Goal: Task Accomplishment & Management: Use online tool/utility

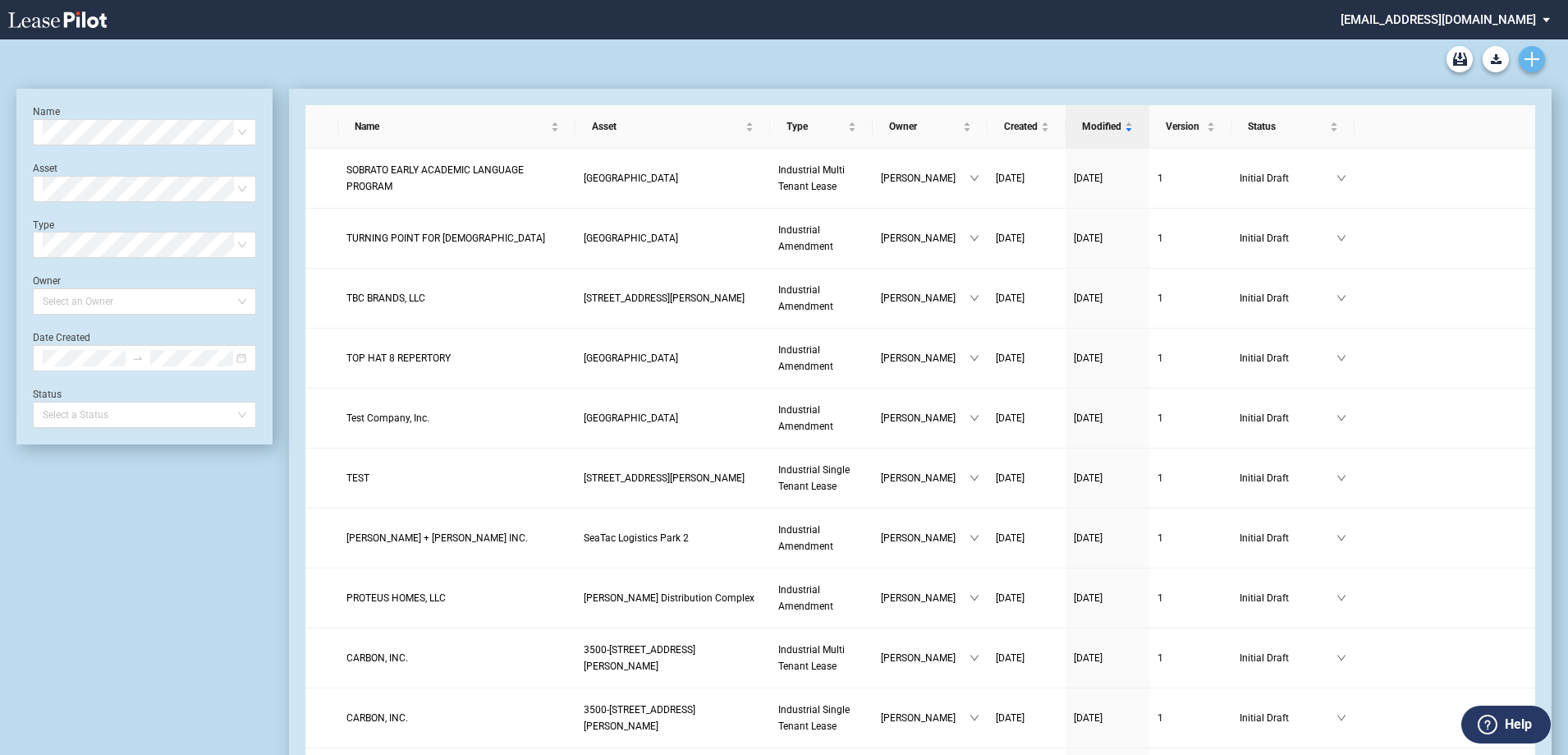
click at [1536, 53] on icon "Create new document" at bounding box center [1532, 59] width 15 height 15
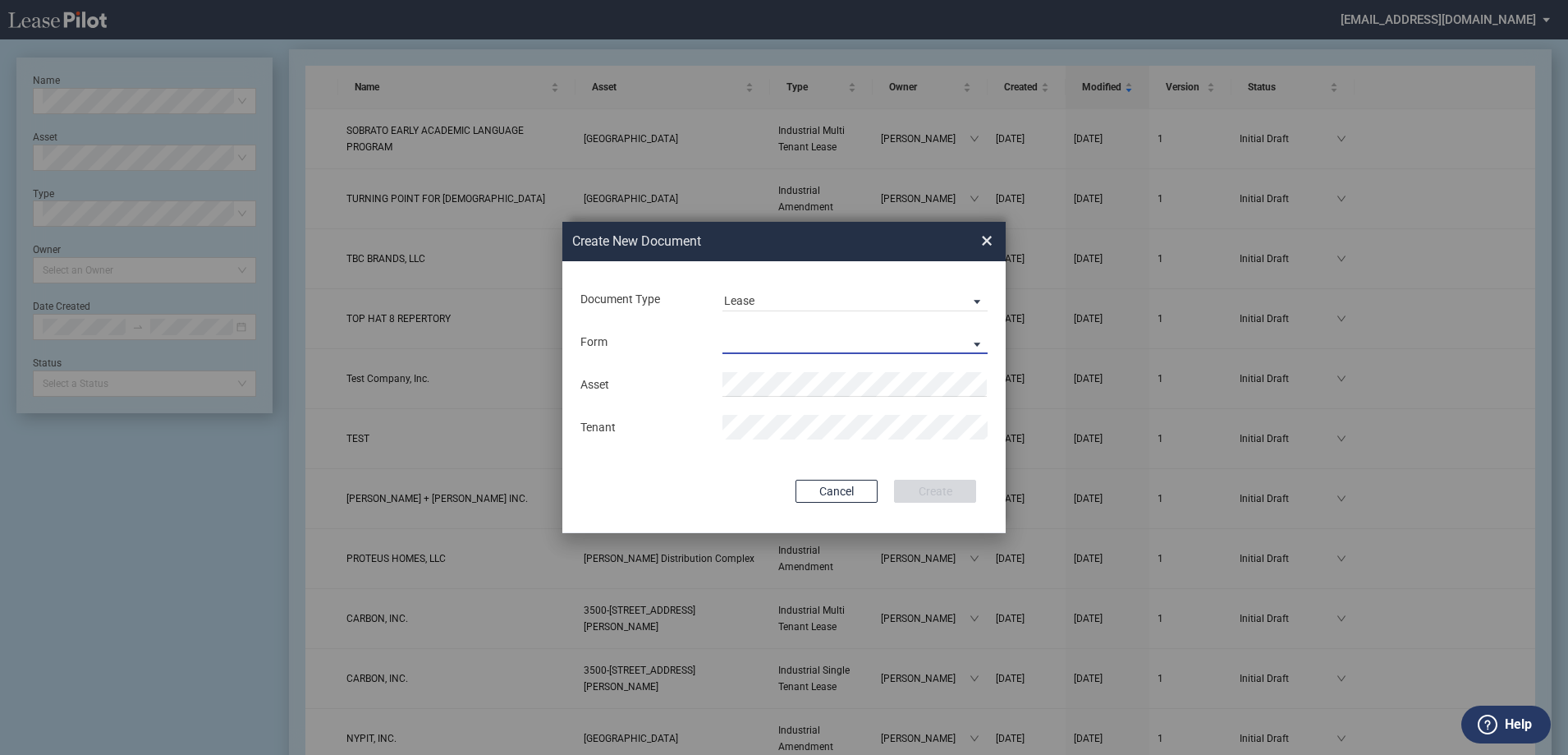
click at [744, 336] on md-select "Industrial Single Tenant Lease Industrial Multi Tenant Lease" at bounding box center [855, 341] width 265 height 25
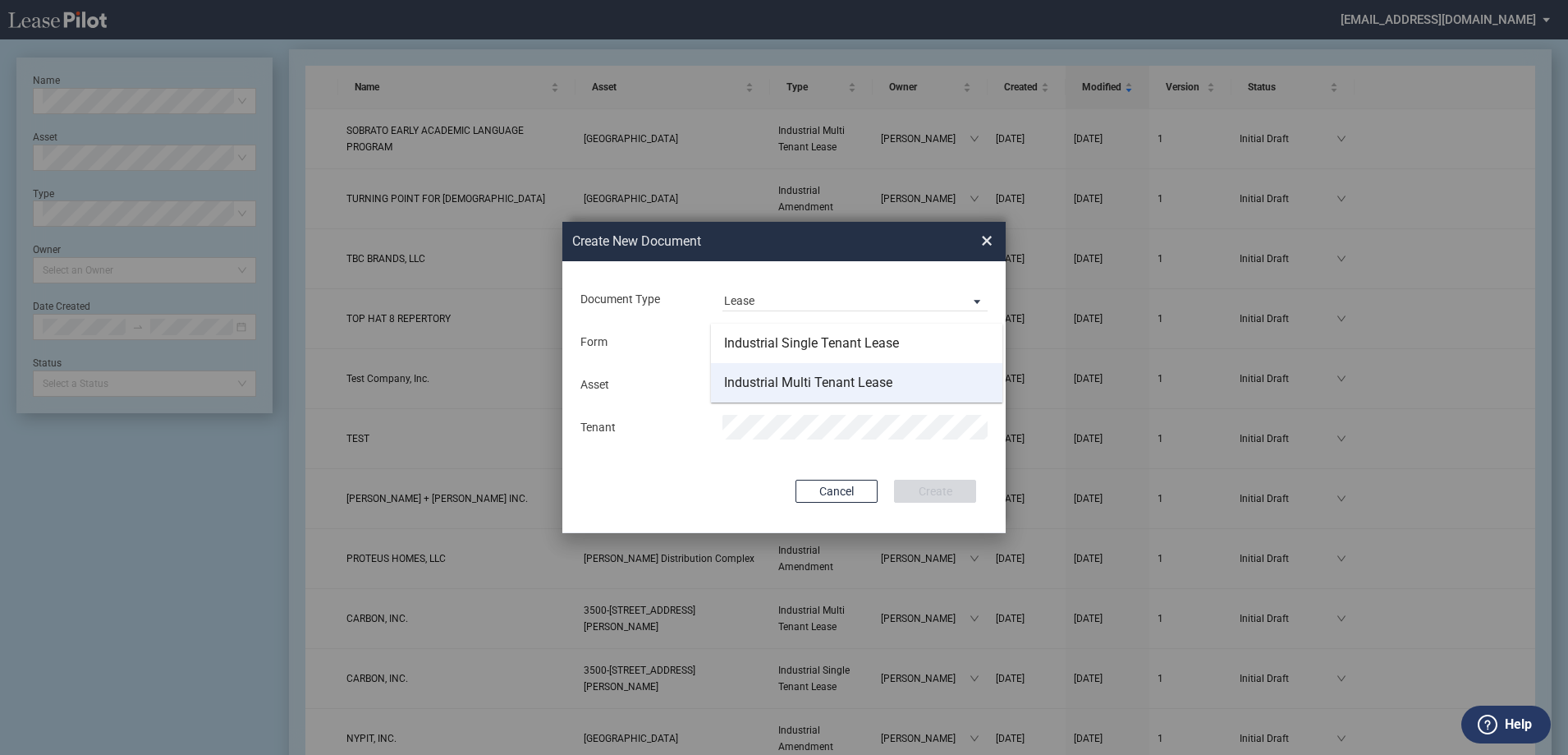
click at [754, 370] on md-option "Industrial Multi Tenant Lease" at bounding box center [857, 383] width 292 height 40
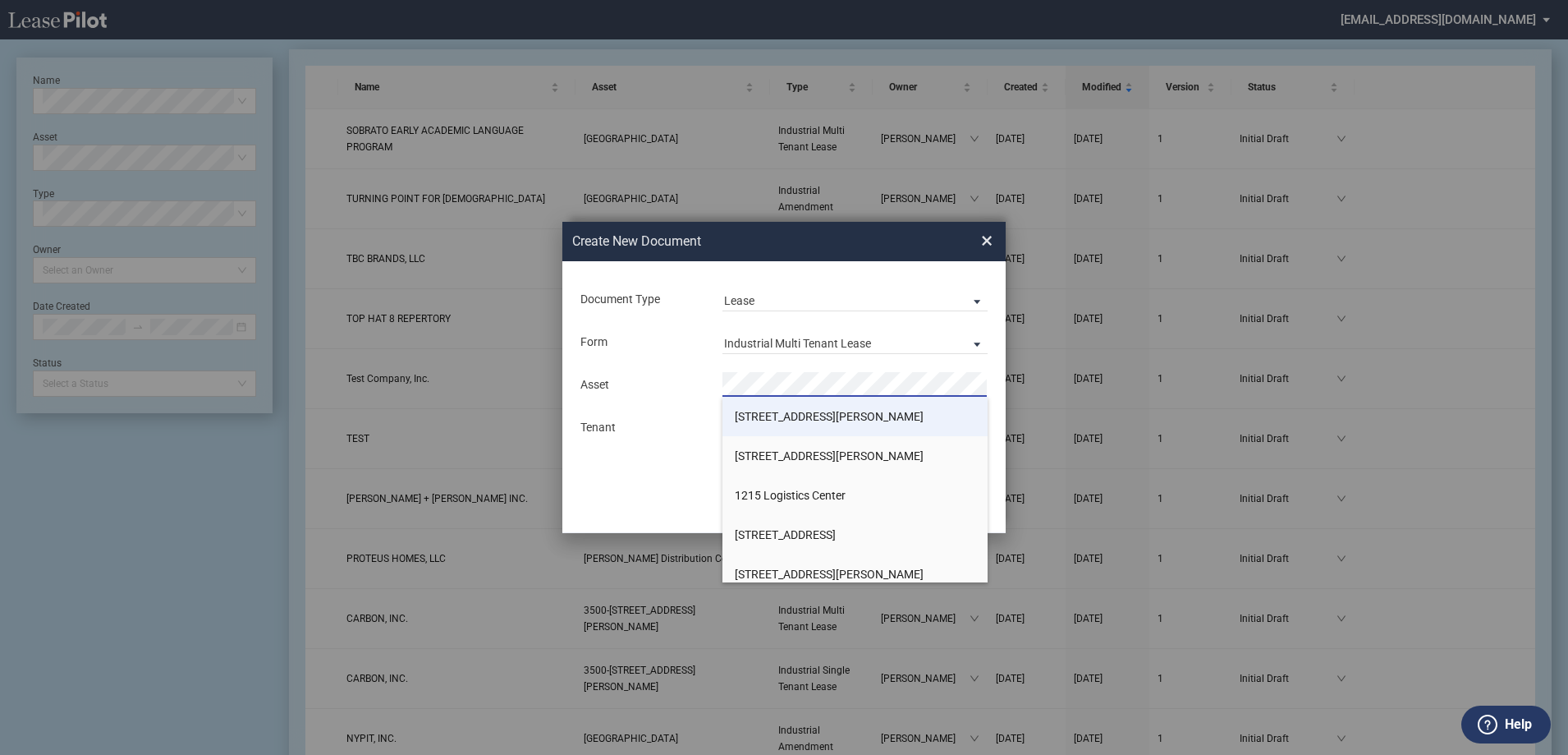
click at [750, 407] on li "[STREET_ADDRESS][PERSON_NAME]" at bounding box center [855, 417] width 265 height 40
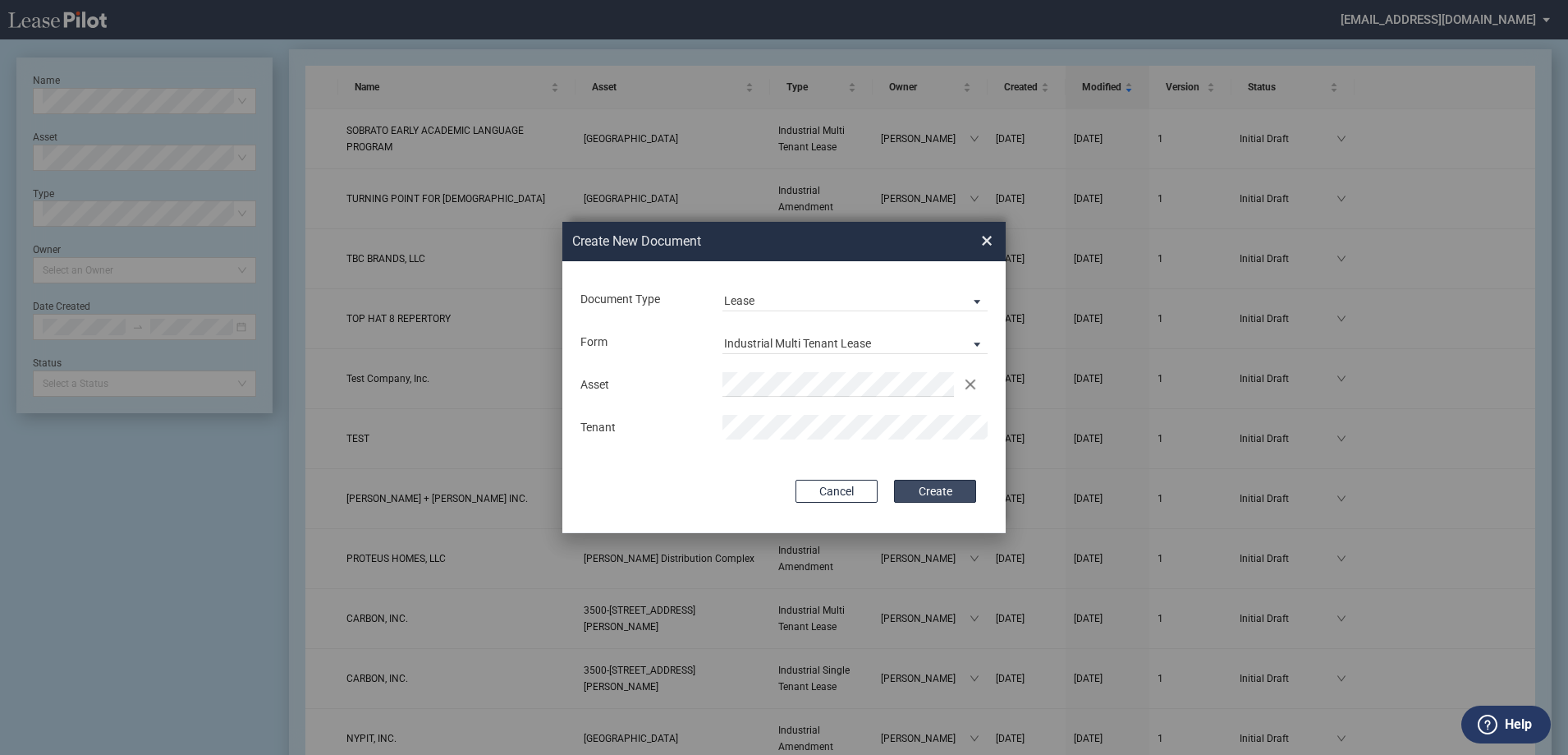
click at [928, 496] on button "Create" at bounding box center [935, 491] width 82 height 23
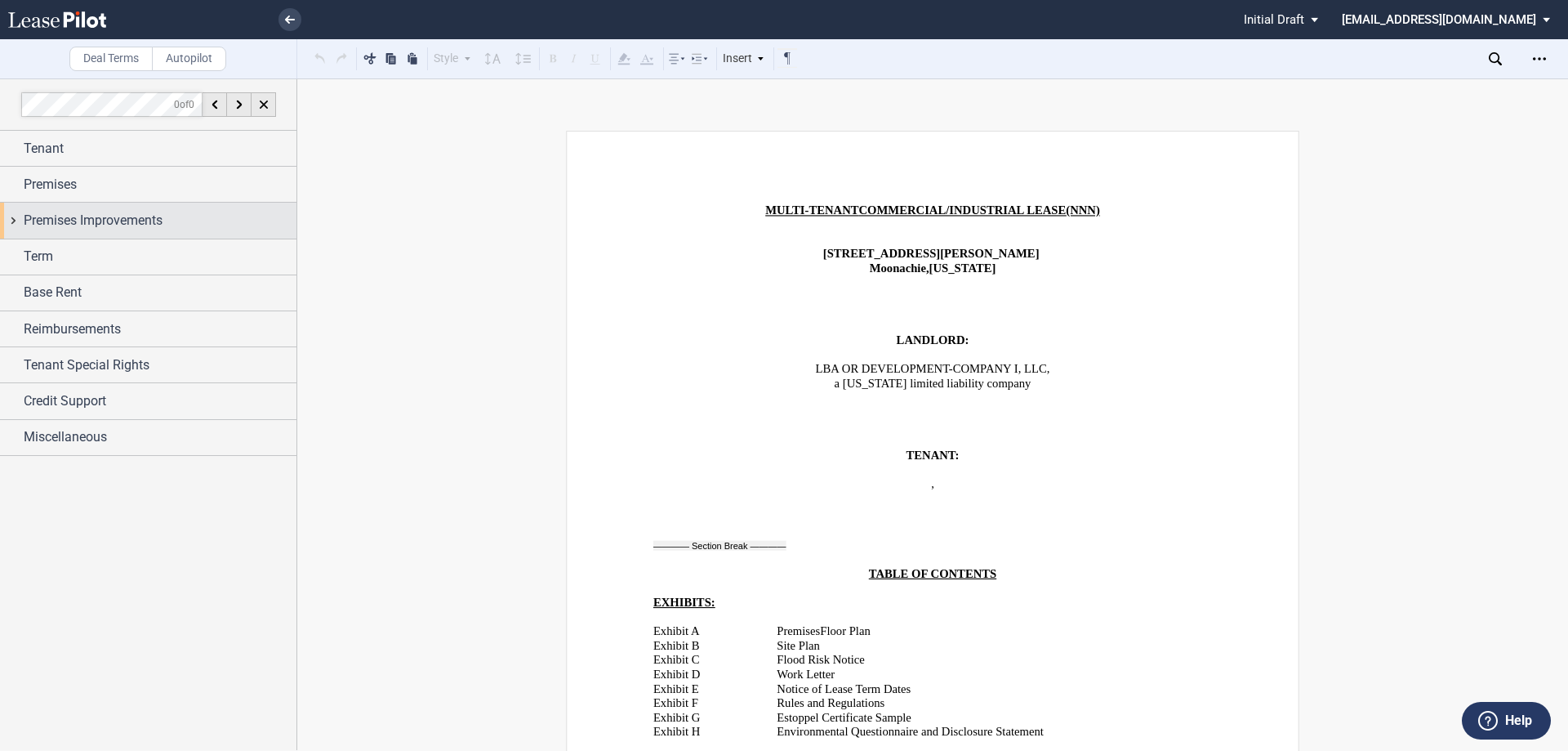
click at [71, 222] on span "Premises Improvements" at bounding box center [93, 221] width 138 height 20
click at [0, 0] on select "Landlord Constructs Tenant Improvements Tenant Constructs Tenant Improvements "…" at bounding box center [0, 0] width 0 height 0
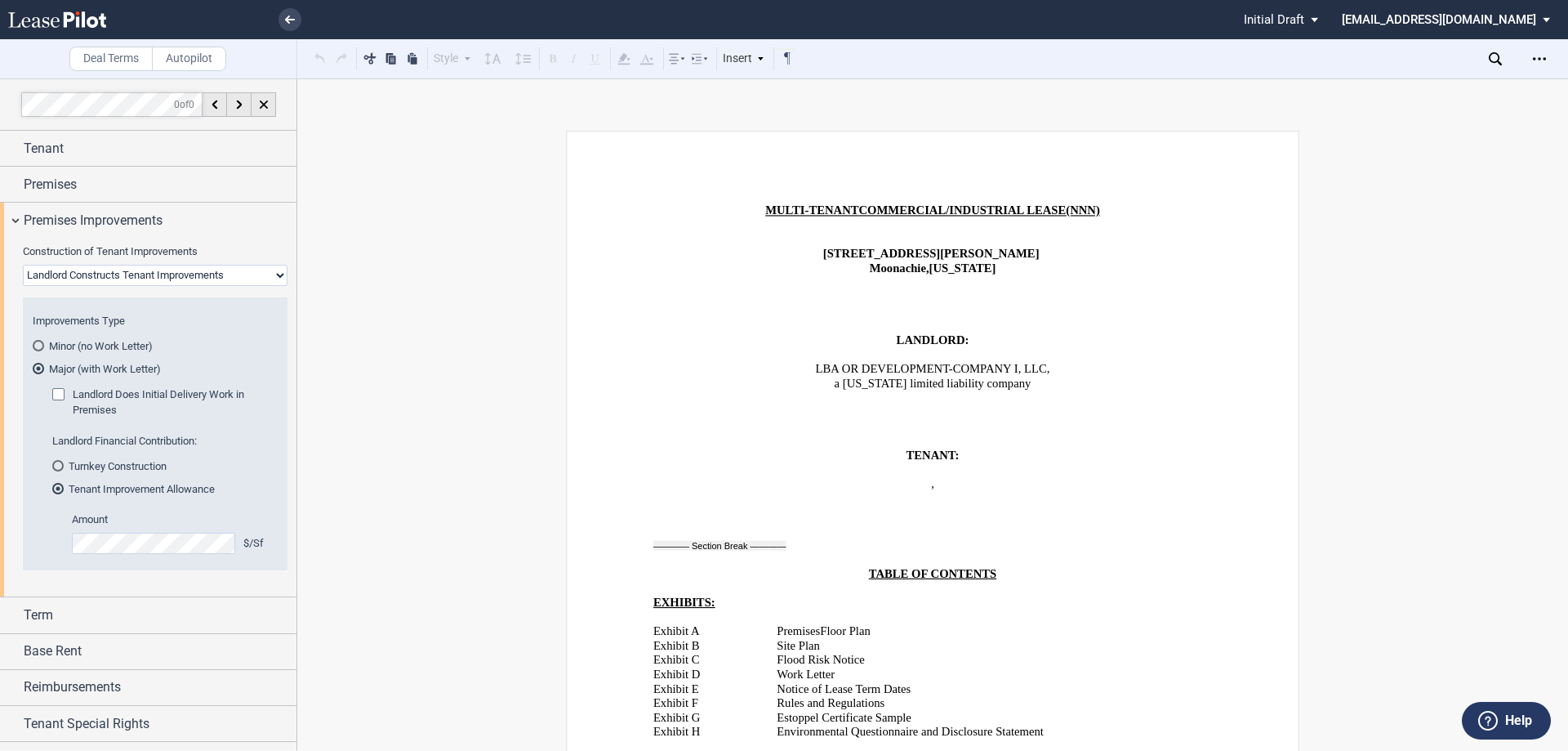
select select "tenant"
click at [23, 265] on select "Landlord Constructs Tenant Improvements Tenant Constructs Tenant Improvements "…" at bounding box center [155, 275] width 265 height 21
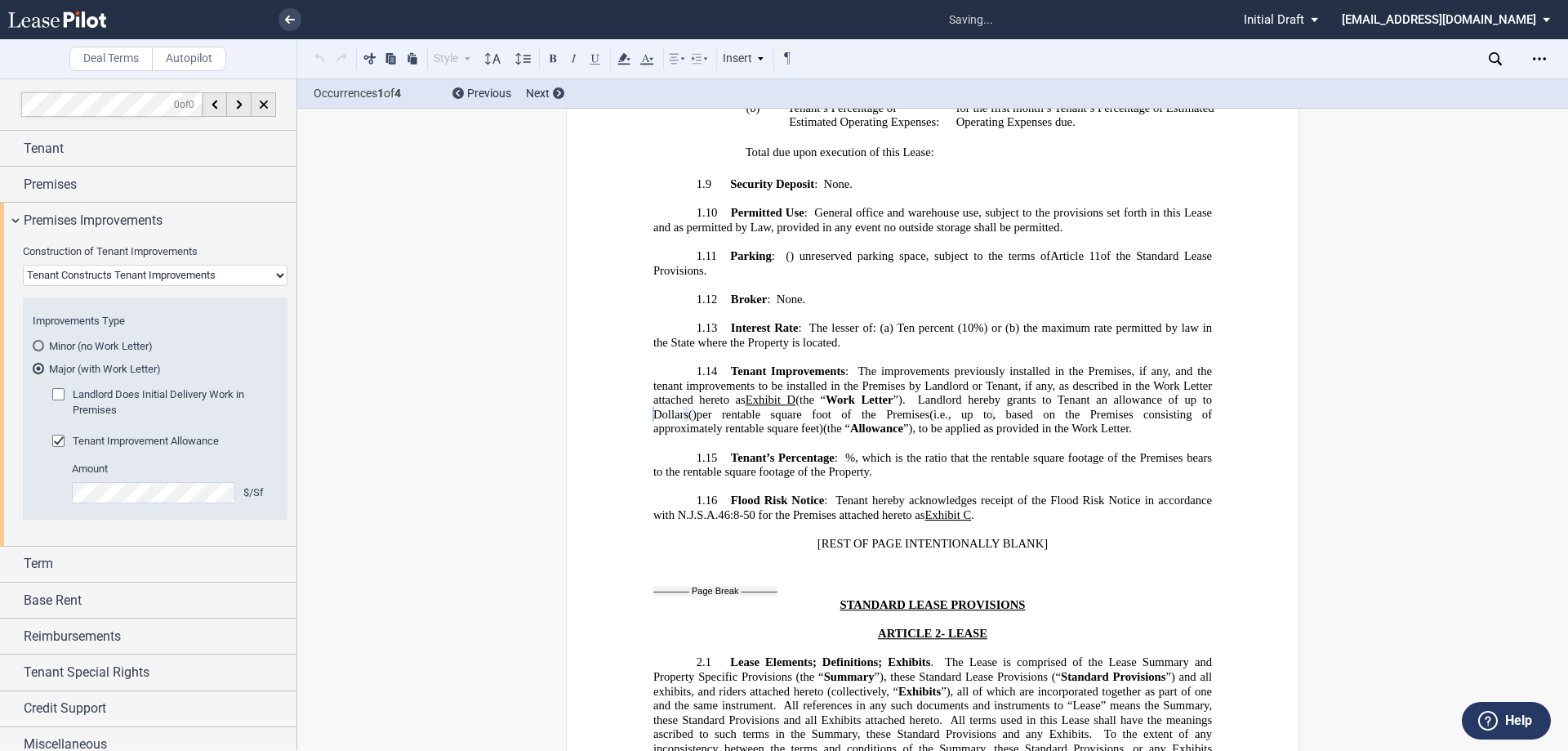
scroll to position [1814, 0]
click at [1550, 50] on div "Open Lease options menu" at bounding box center [1540, 59] width 26 height 26
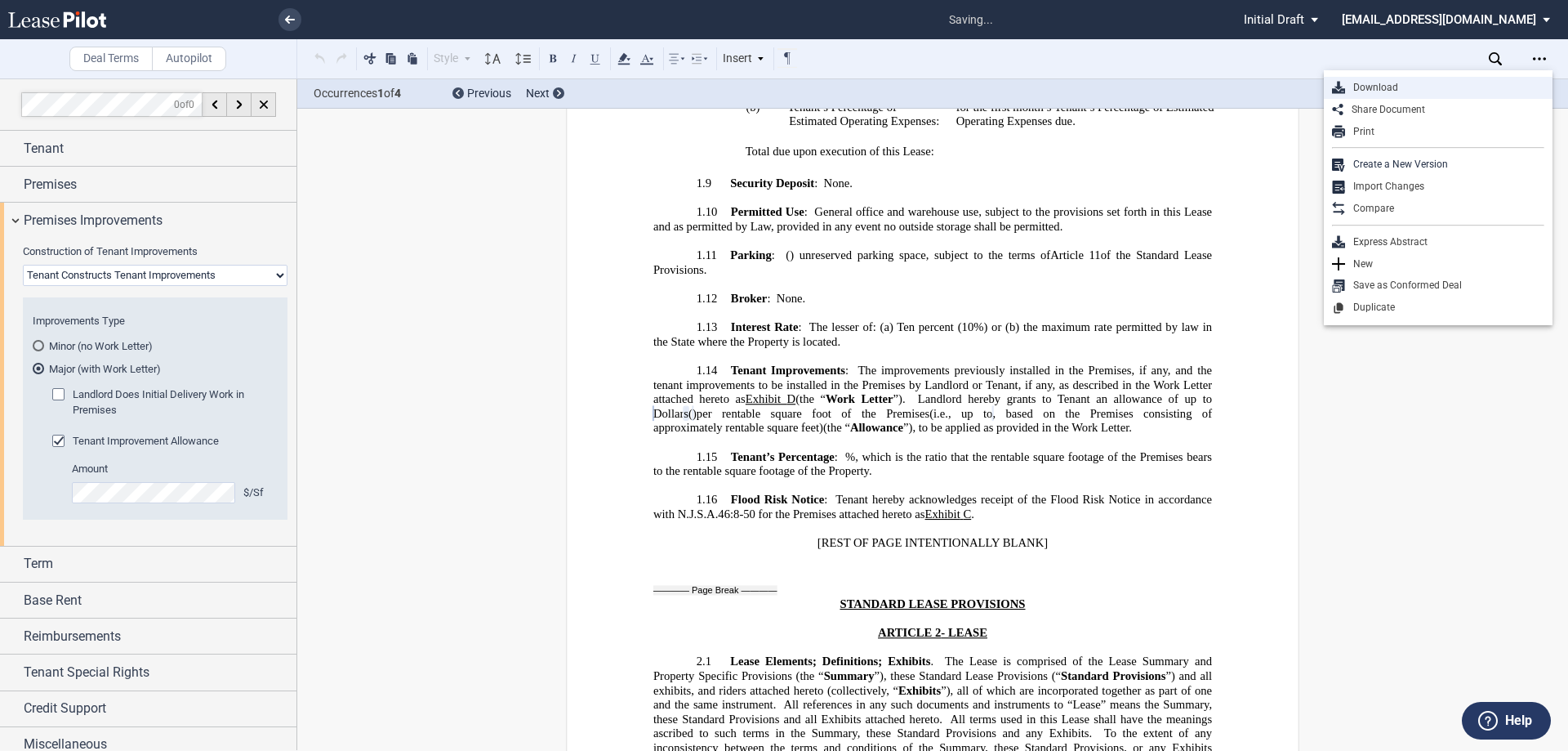
click at [1377, 91] on div "Download" at bounding box center [1445, 87] width 200 height 14
